Goal: Information Seeking & Learning: Learn about a topic

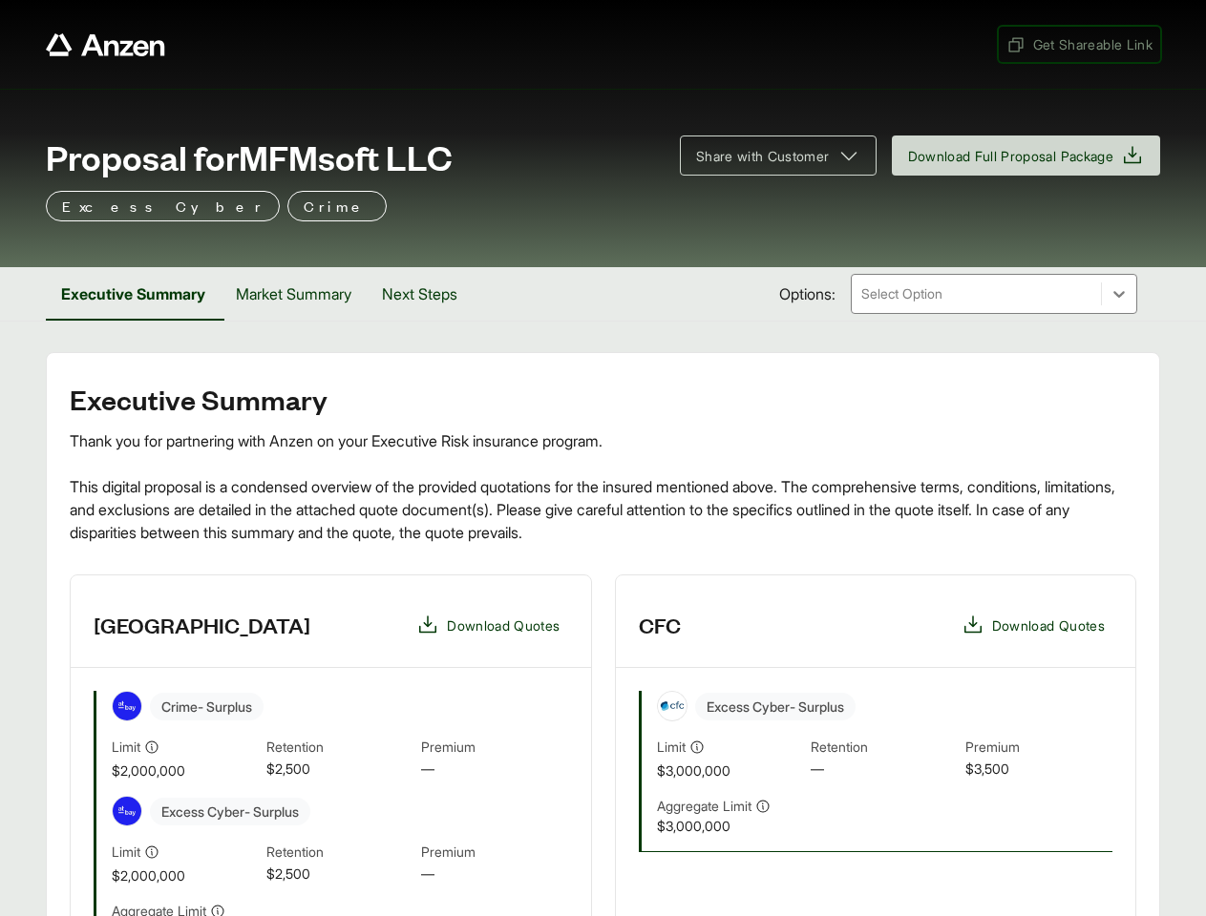
click at [1077, 44] on span "Get Shareable Link" at bounding box center [1079, 44] width 146 height 20
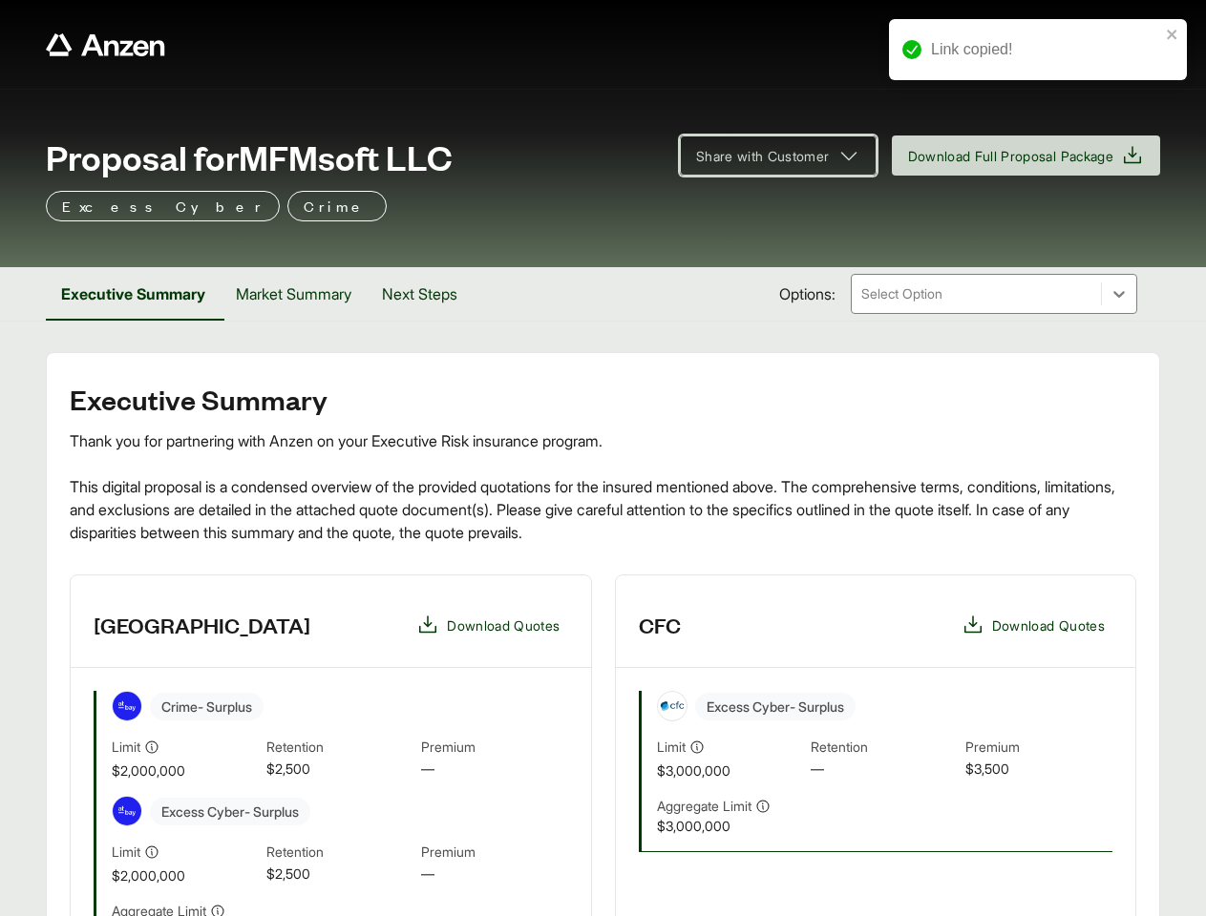
click at [768, 156] on span "Share with Customer" at bounding box center [763, 156] width 134 height 20
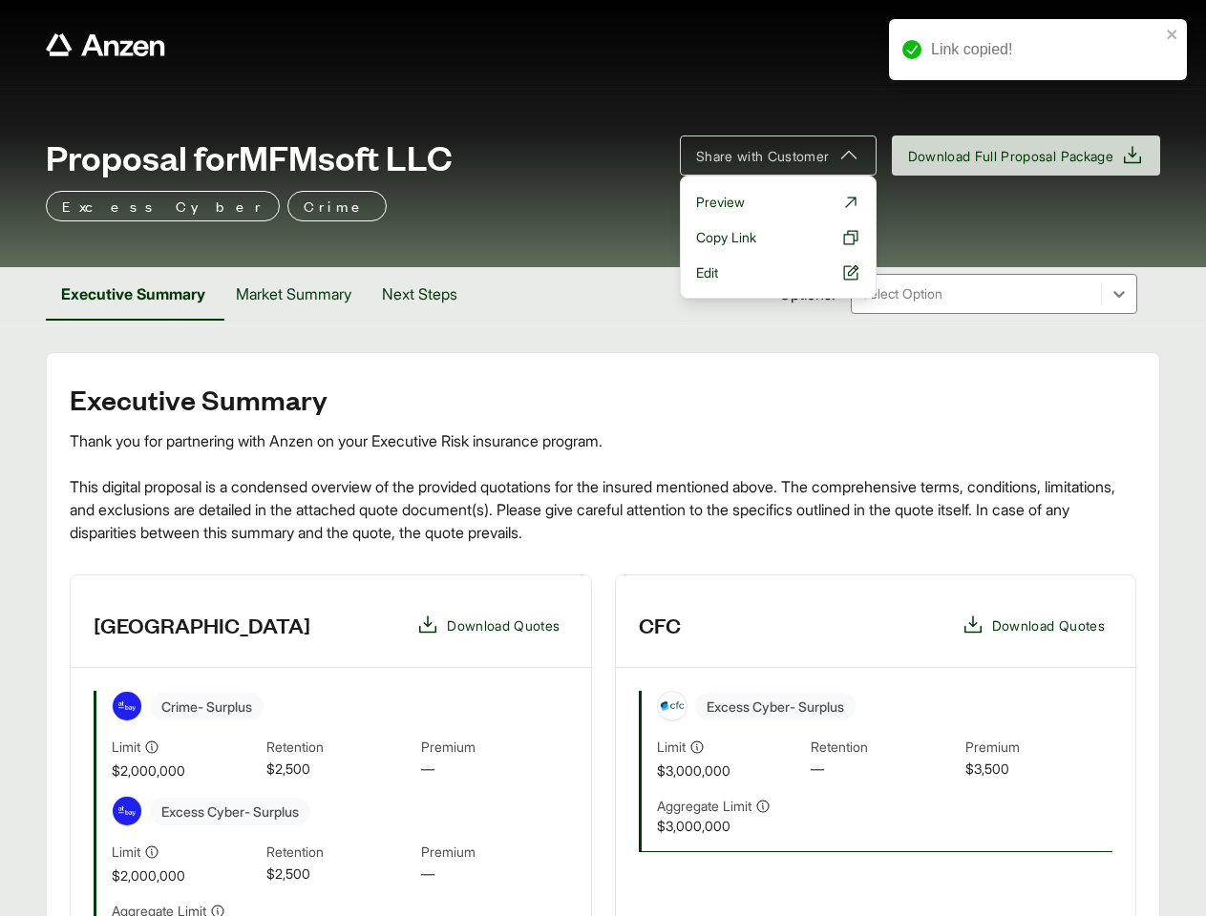
click at [135, 294] on button "Executive Summary" at bounding box center [133, 293] width 175 height 53
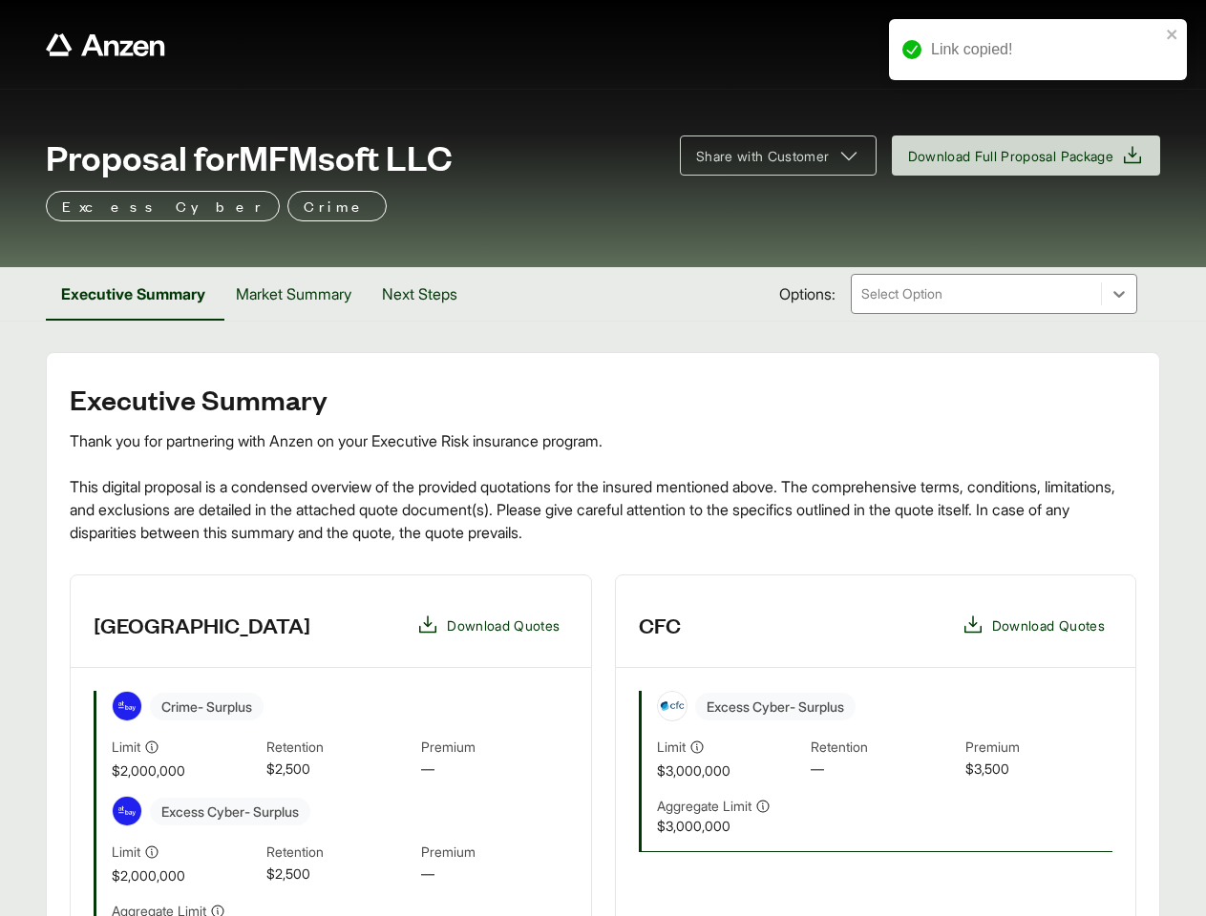
click at [300, 294] on button "Market Summary" at bounding box center [294, 293] width 146 height 53
click at [430, 294] on button "Next Steps" at bounding box center [418, 293] width 106 height 53
click at [602, 746] on div "At-Bay Download Quotes Crime - Surplus Limit $2,000,000 Retention $2,500 Premiu…" at bounding box center [603, 932] width 1066 height 715
